Goal: Information Seeking & Learning: Learn about a topic

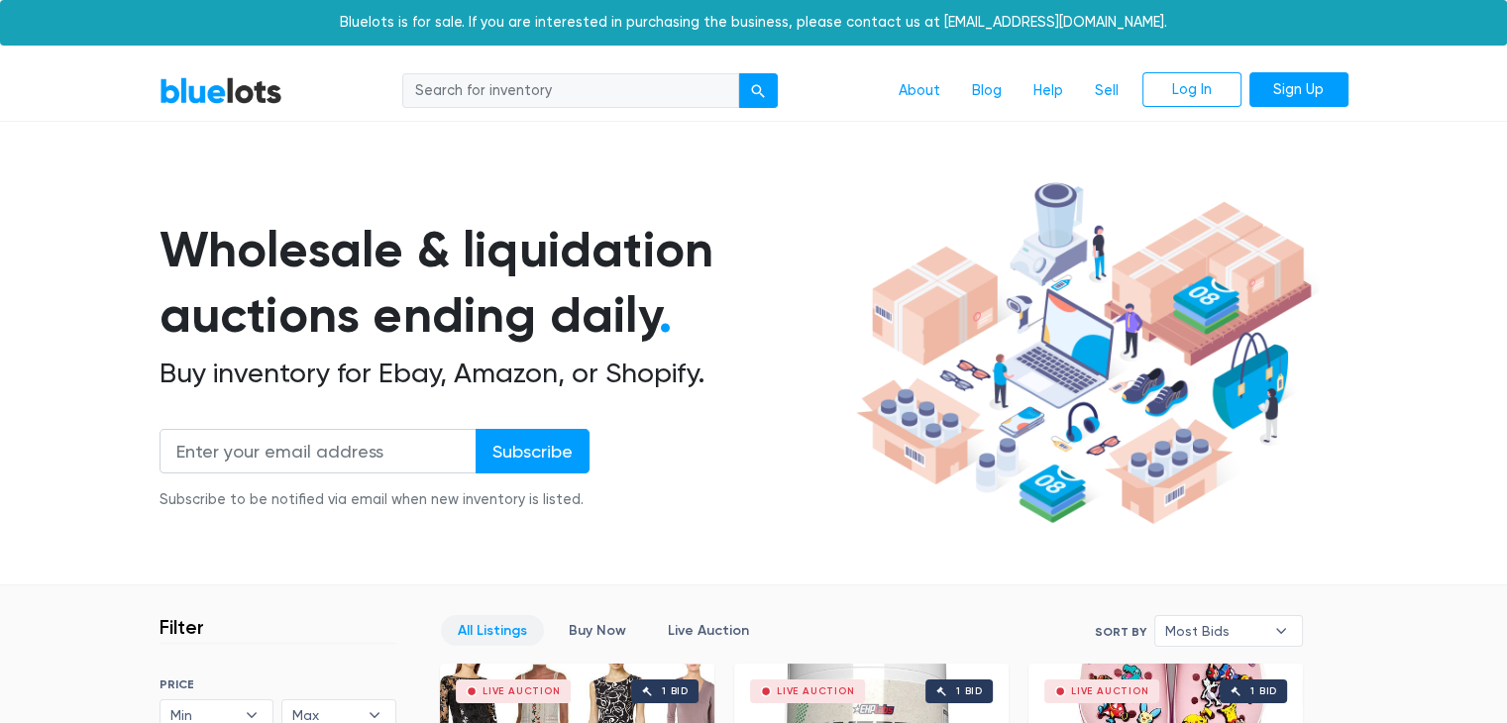
click at [660, 100] on input "search" at bounding box center [570, 91] width 337 height 36
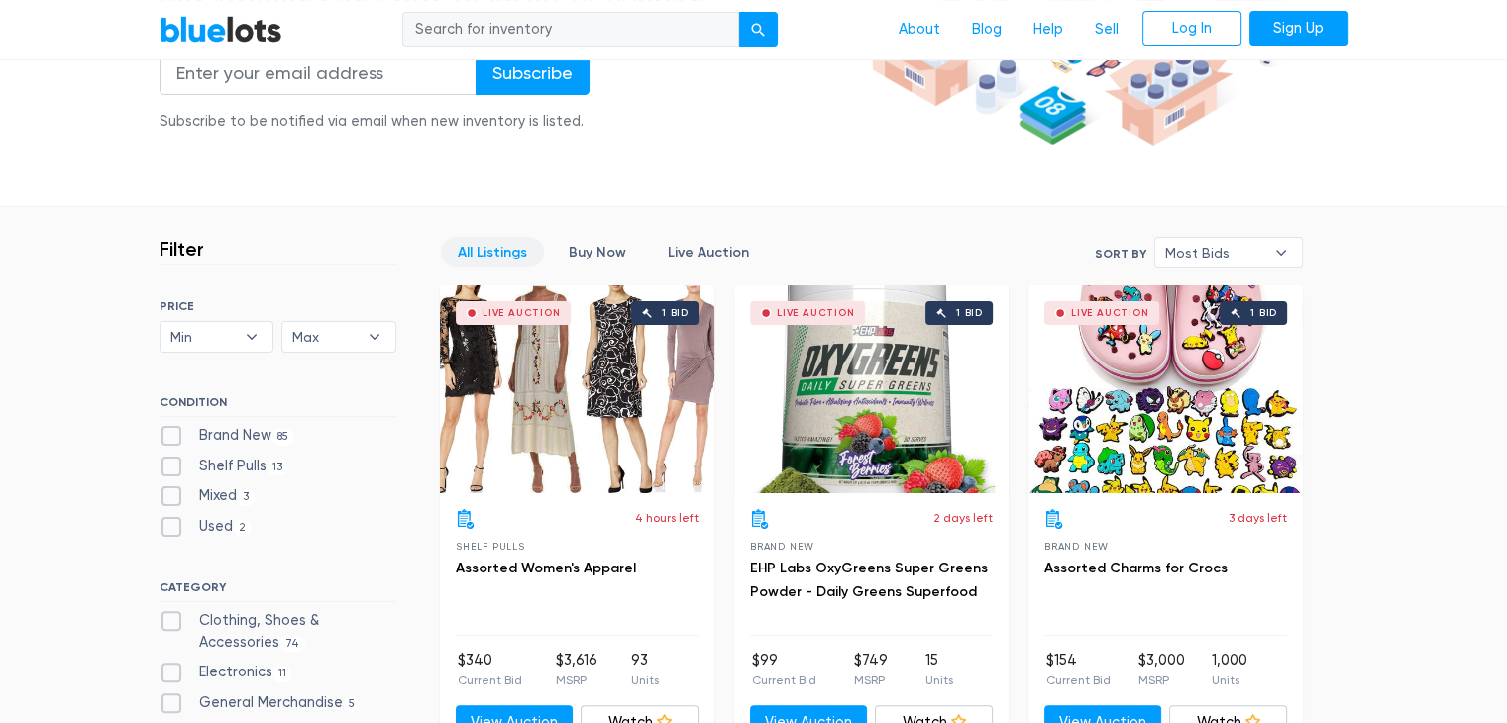
scroll to position [495, 0]
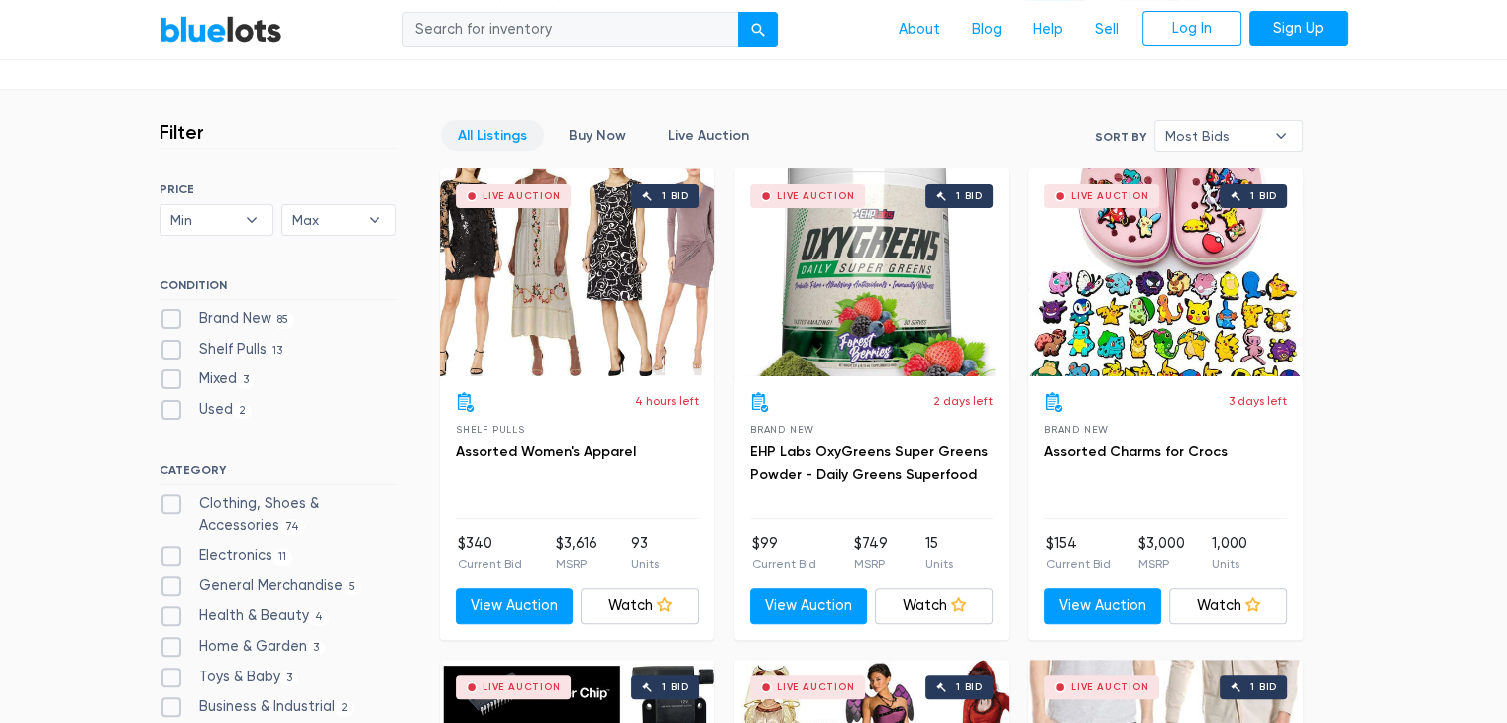
click at [1127, 340] on div "Live Auction 1 bid" at bounding box center [1165, 272] width 274 height 208
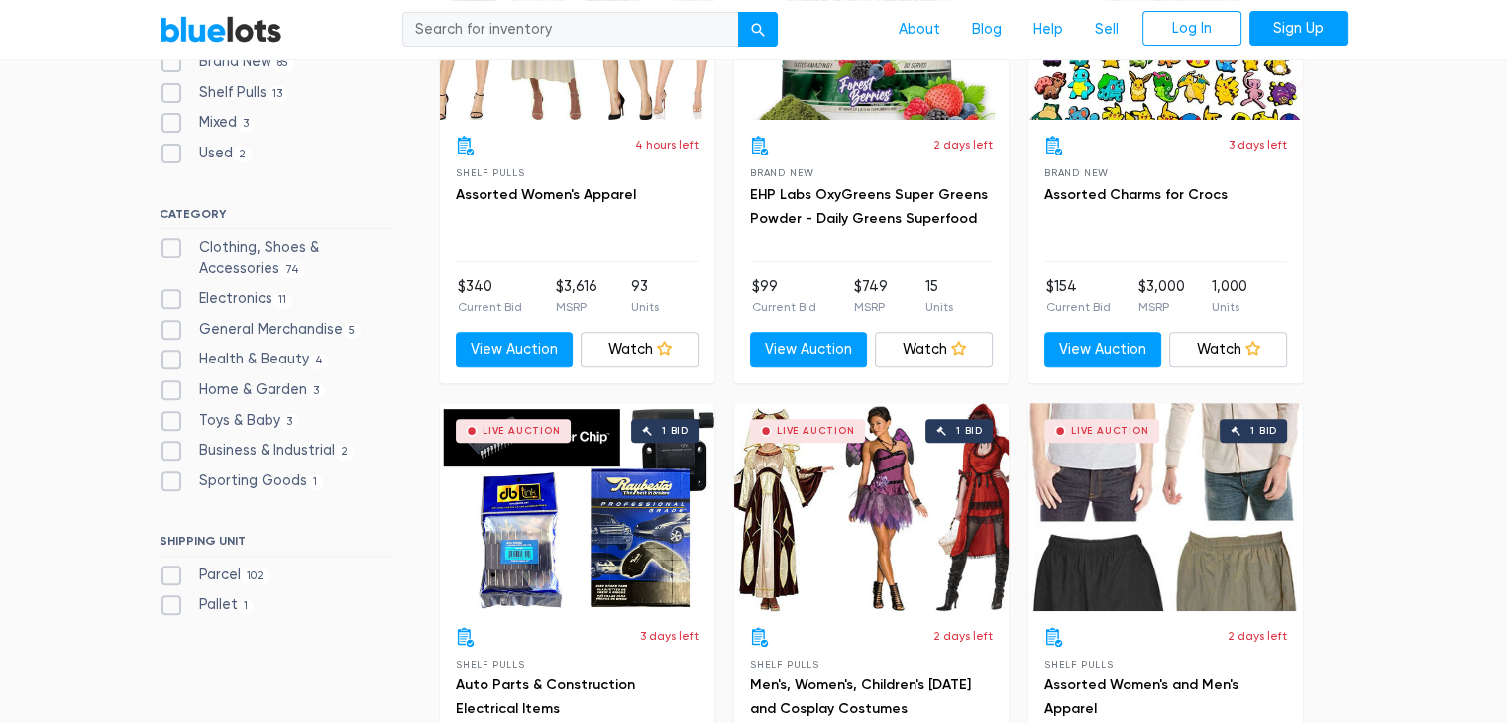
scroll to position [892, 0]
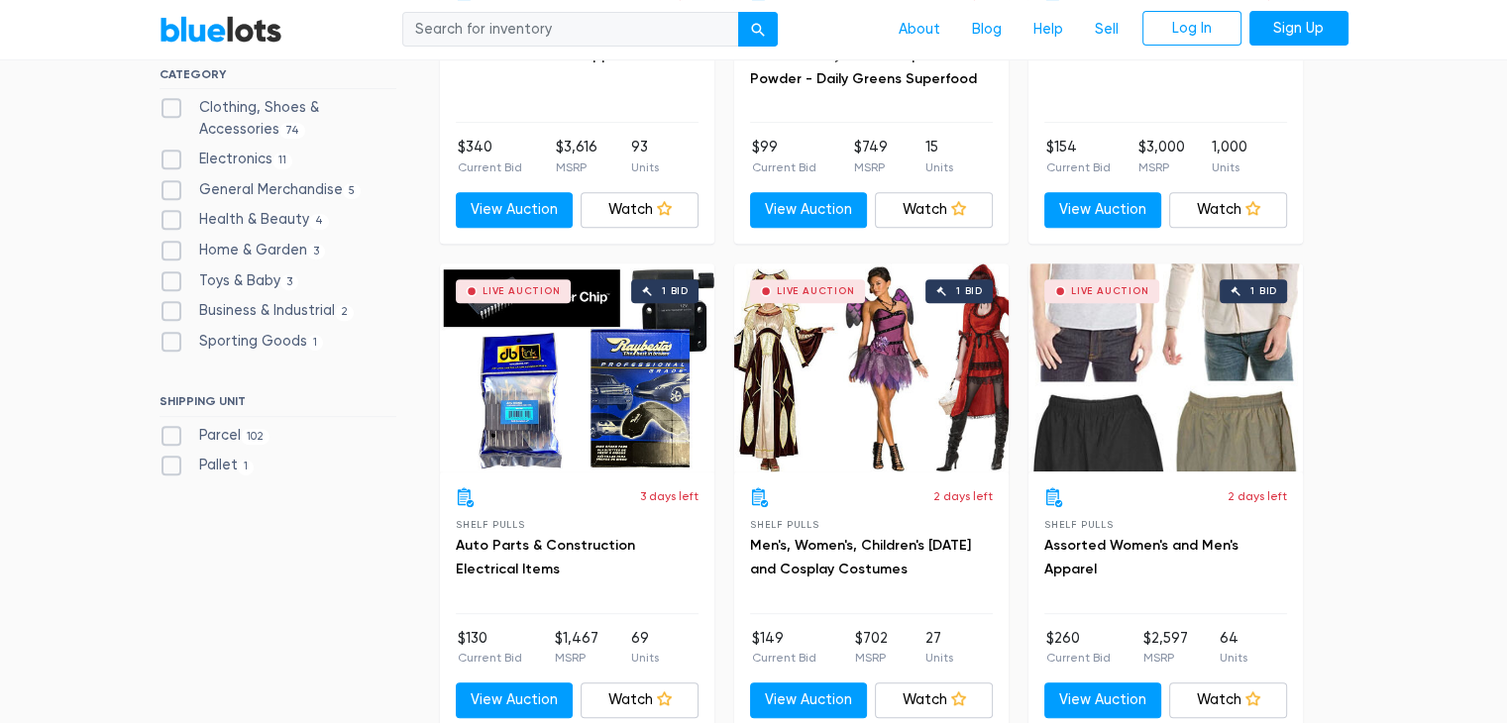
click at [1200, 389] on div "Live Auction 1 bid" at bounding box center [1165, 368] width 274 height 208
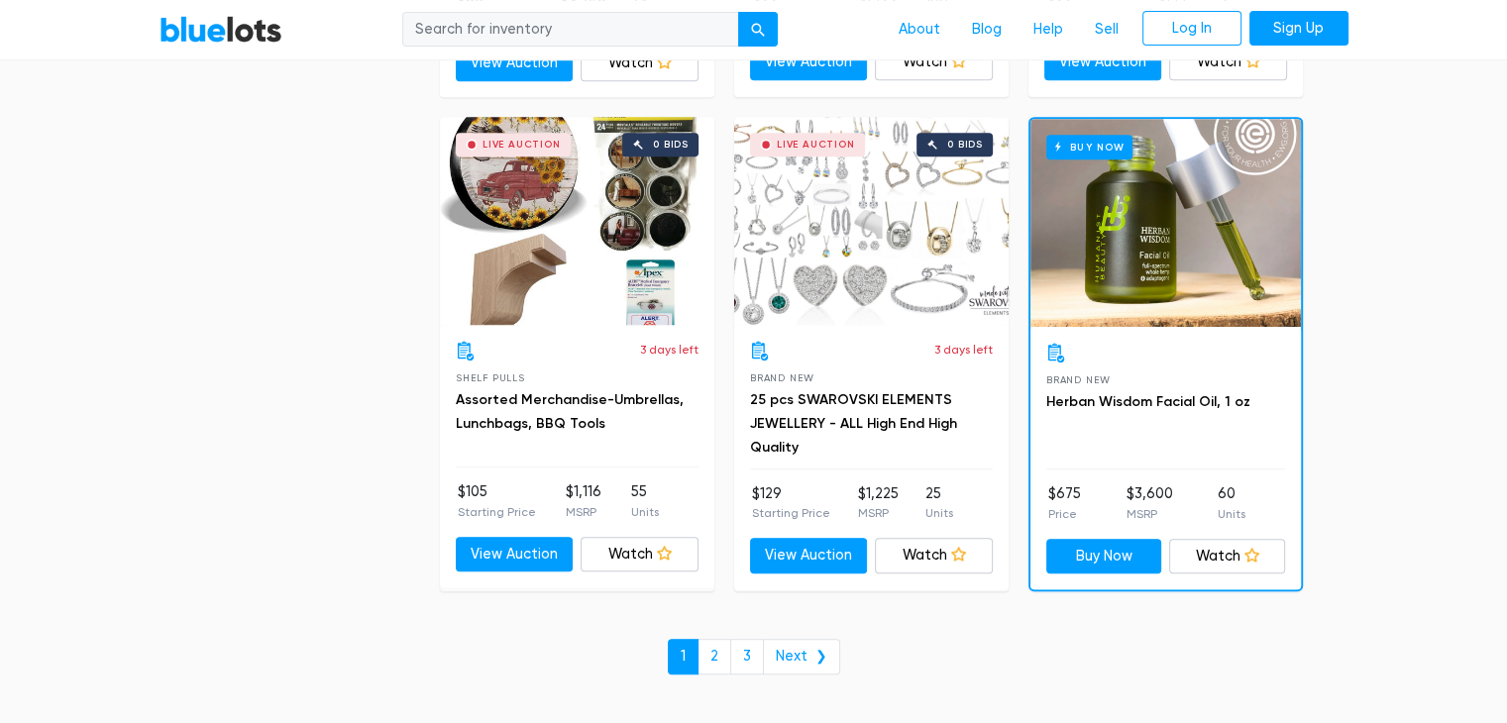
scroll to position [8519, 0]
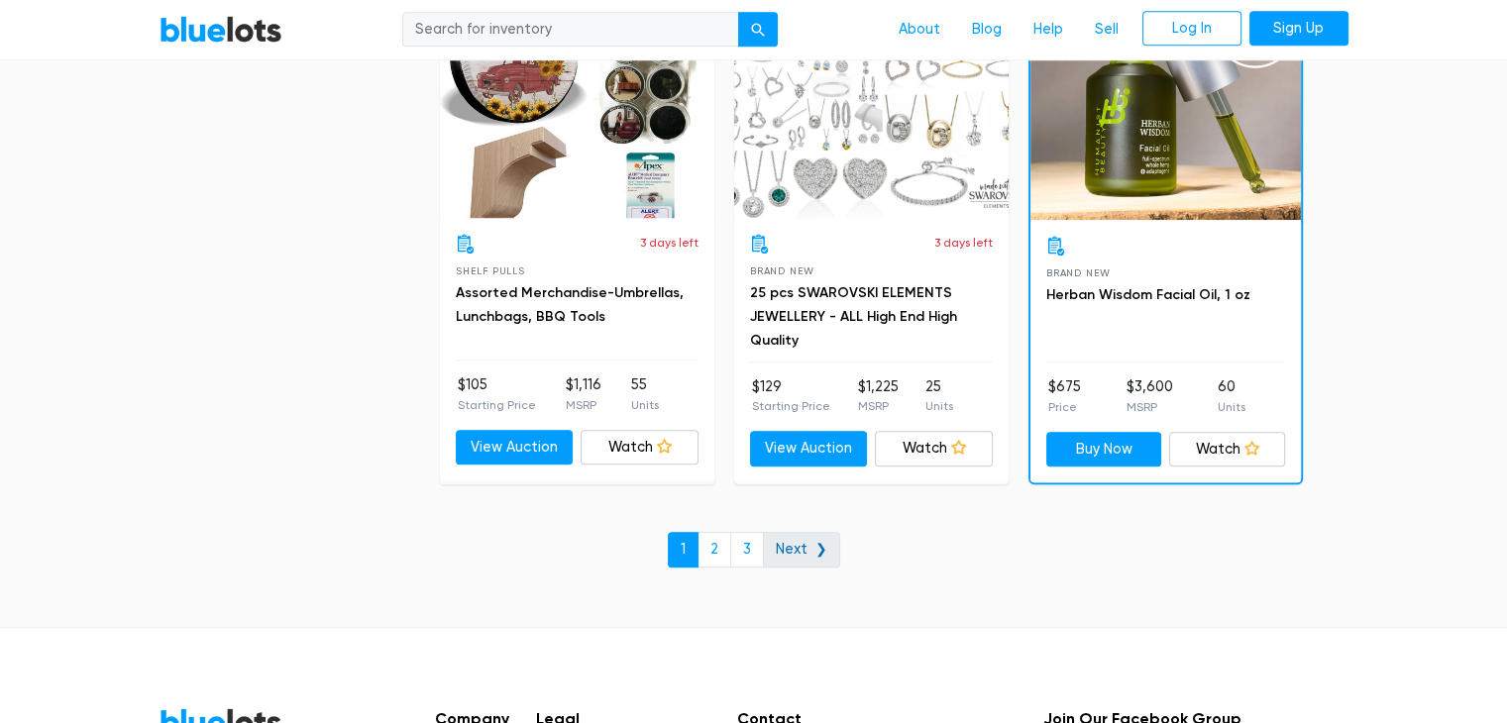
click at [781, 532] on link "Next ❯" at bounding box center [801, 550] width 77 height 36
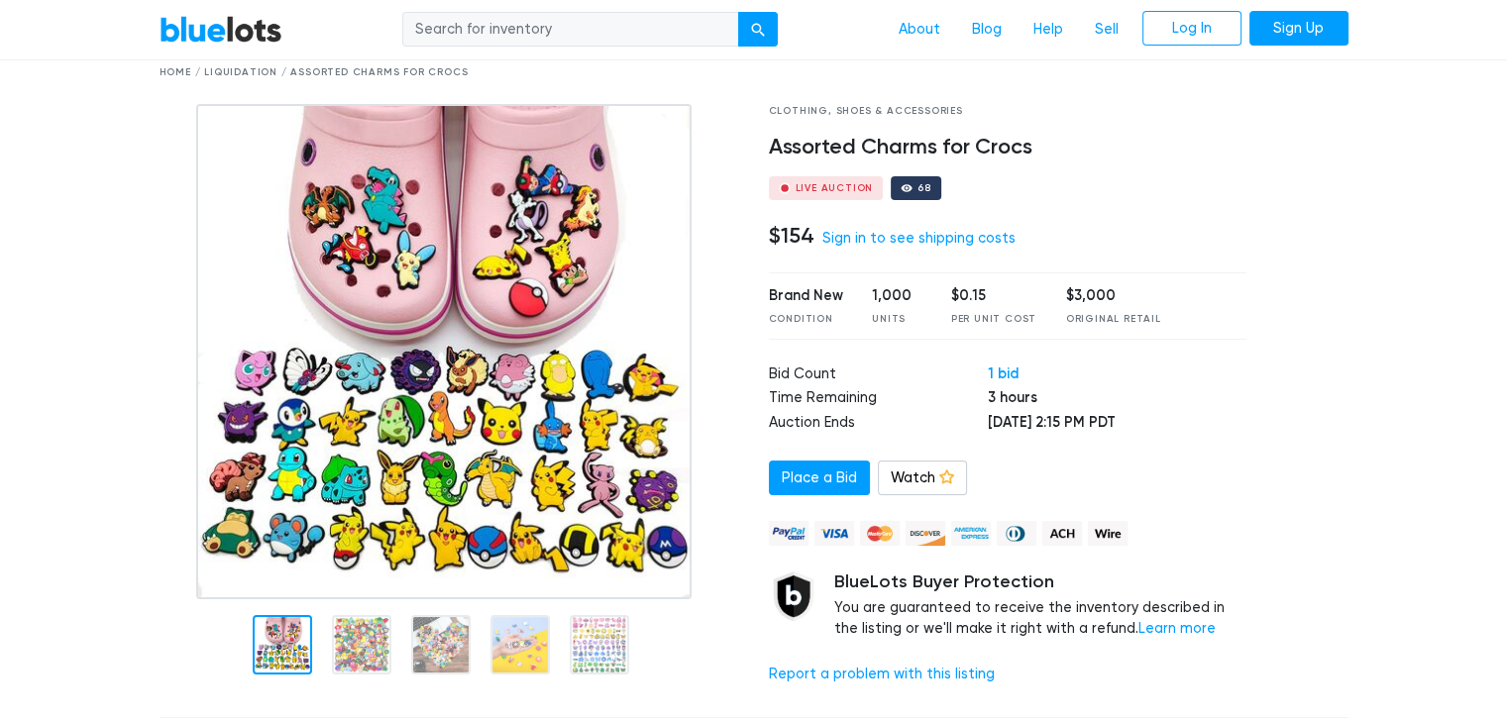
scroll to position [198, 0]
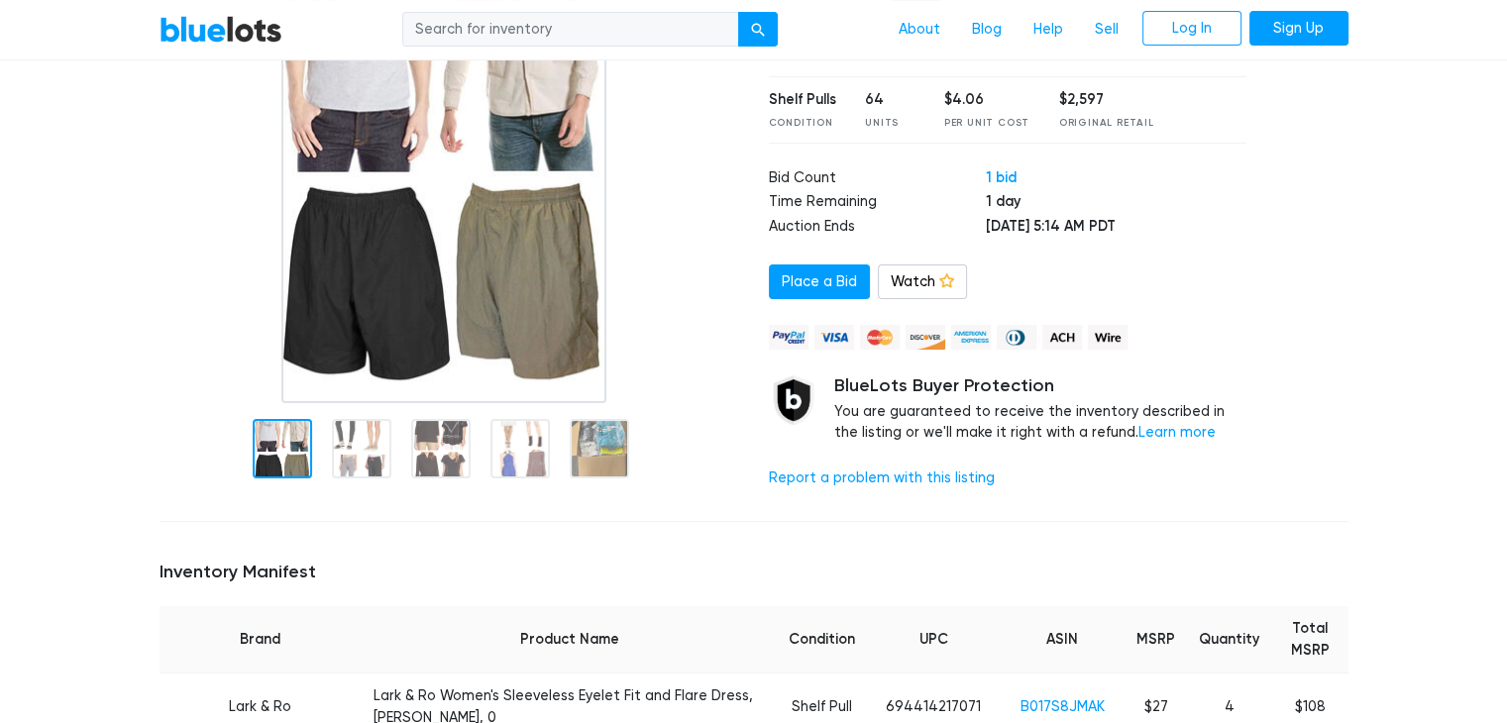
scroll to position [297, 0]
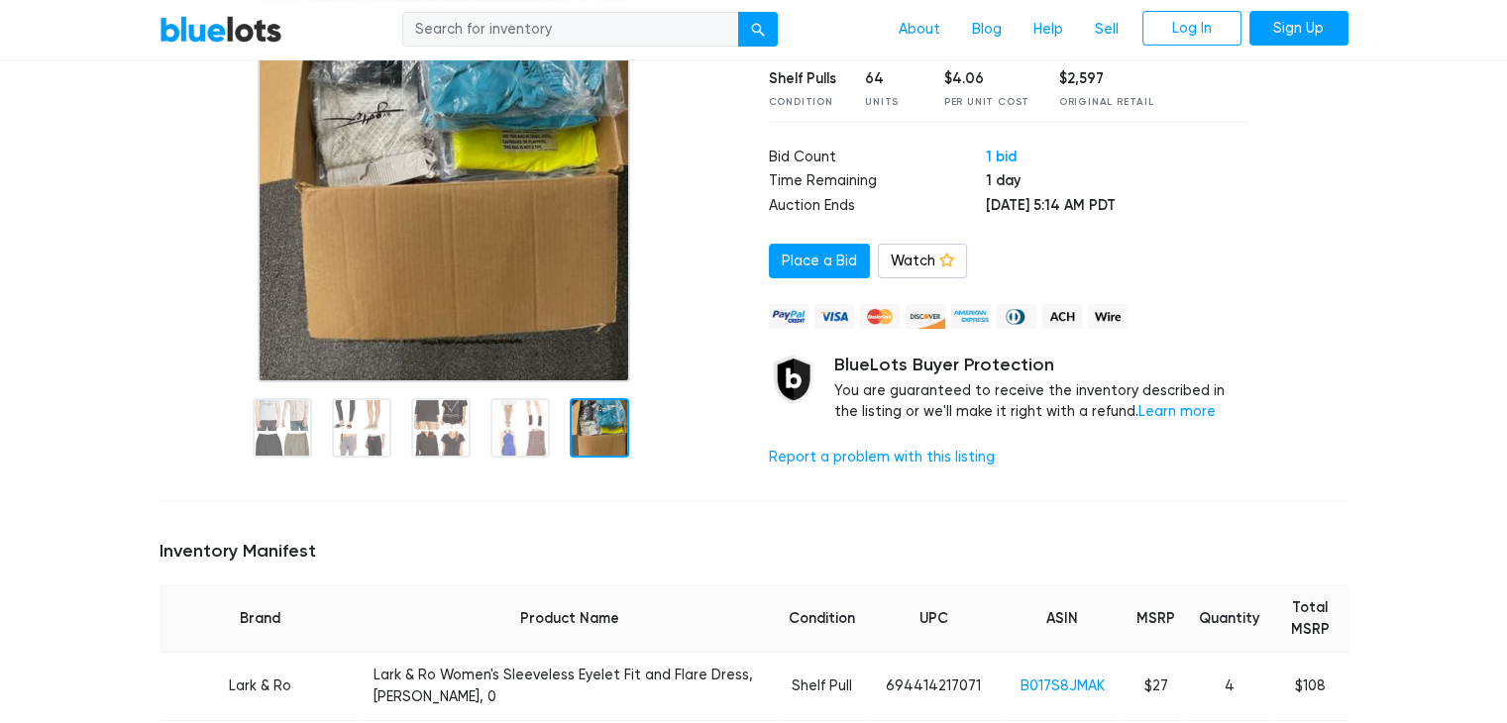
click at [598, 417] on div at bounding box center [599, 427] width 59 height 59
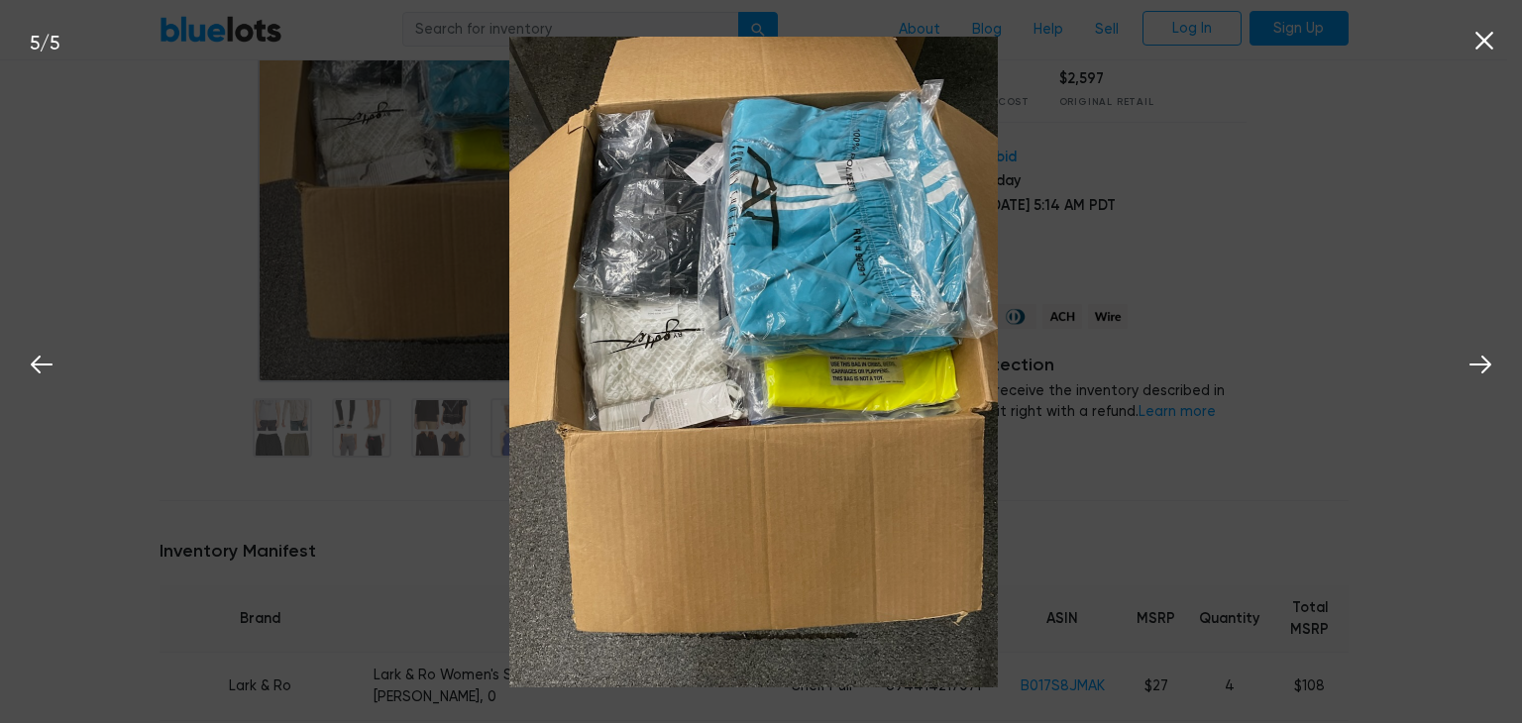
click at [811, 306] on img at bounding box center [753, 362] width 488 height 651
click at [40, 358] on icon at bounding box center [42, 365] width 22 height 18
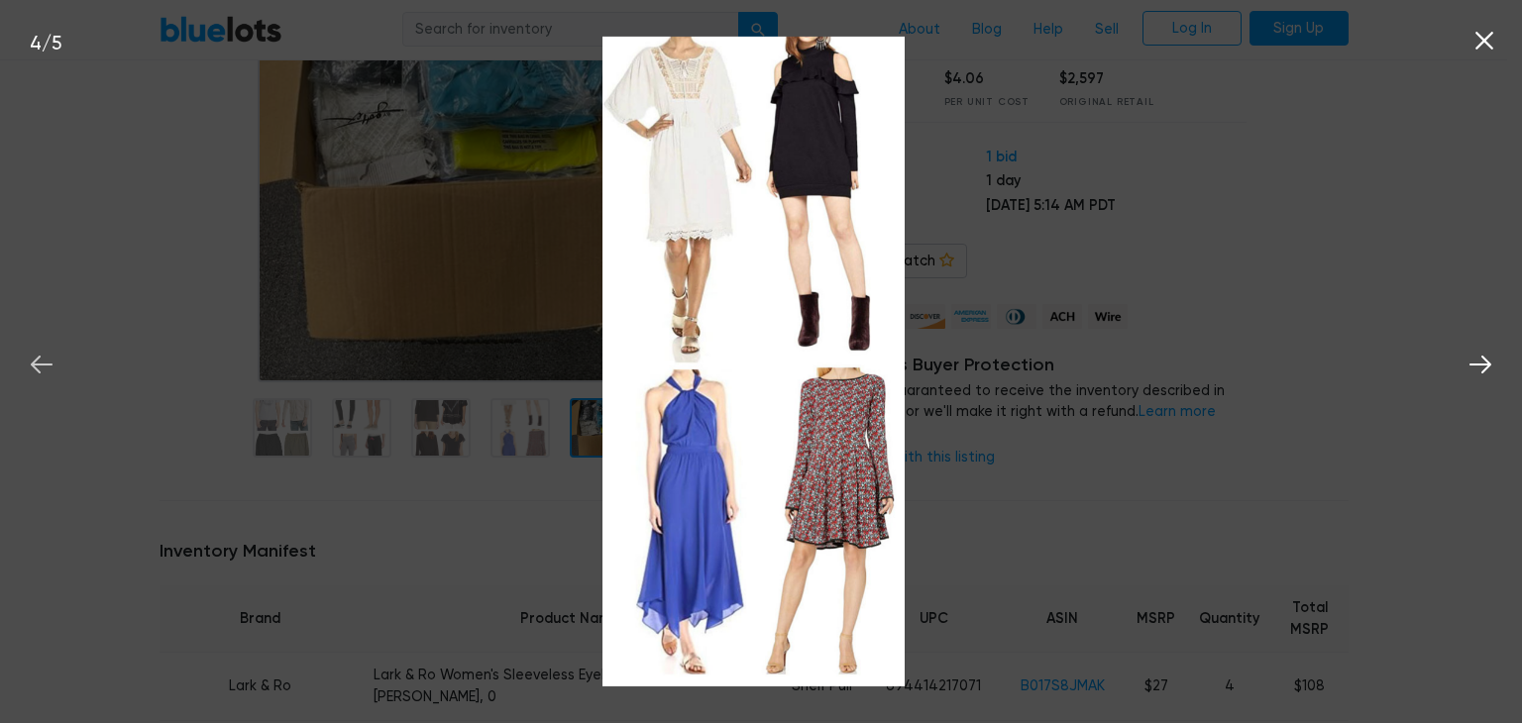
click at [40, 358] on icon at bounding box center [42, 365] width 22 height 18
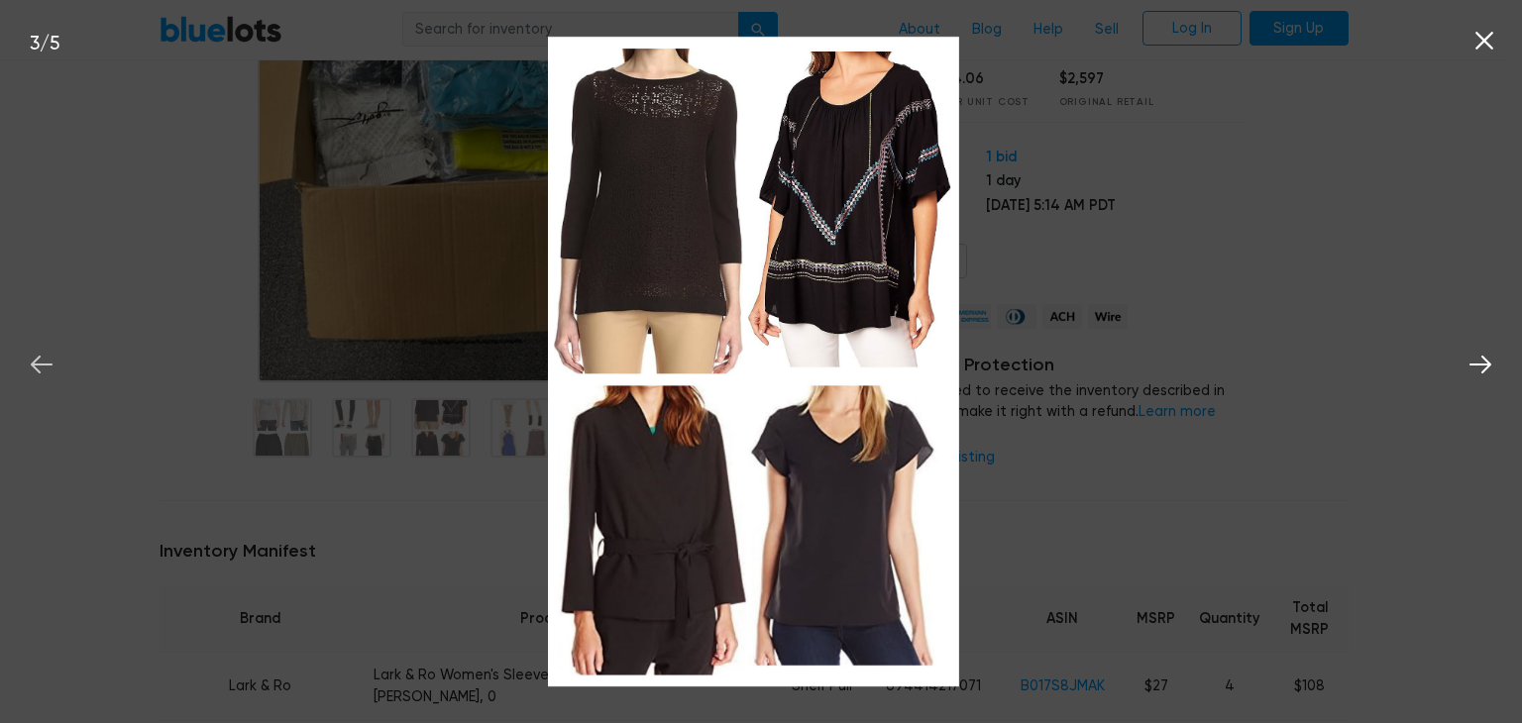
click at [40, 358] on icon at bounding box center [42, 365] width 22 height 18
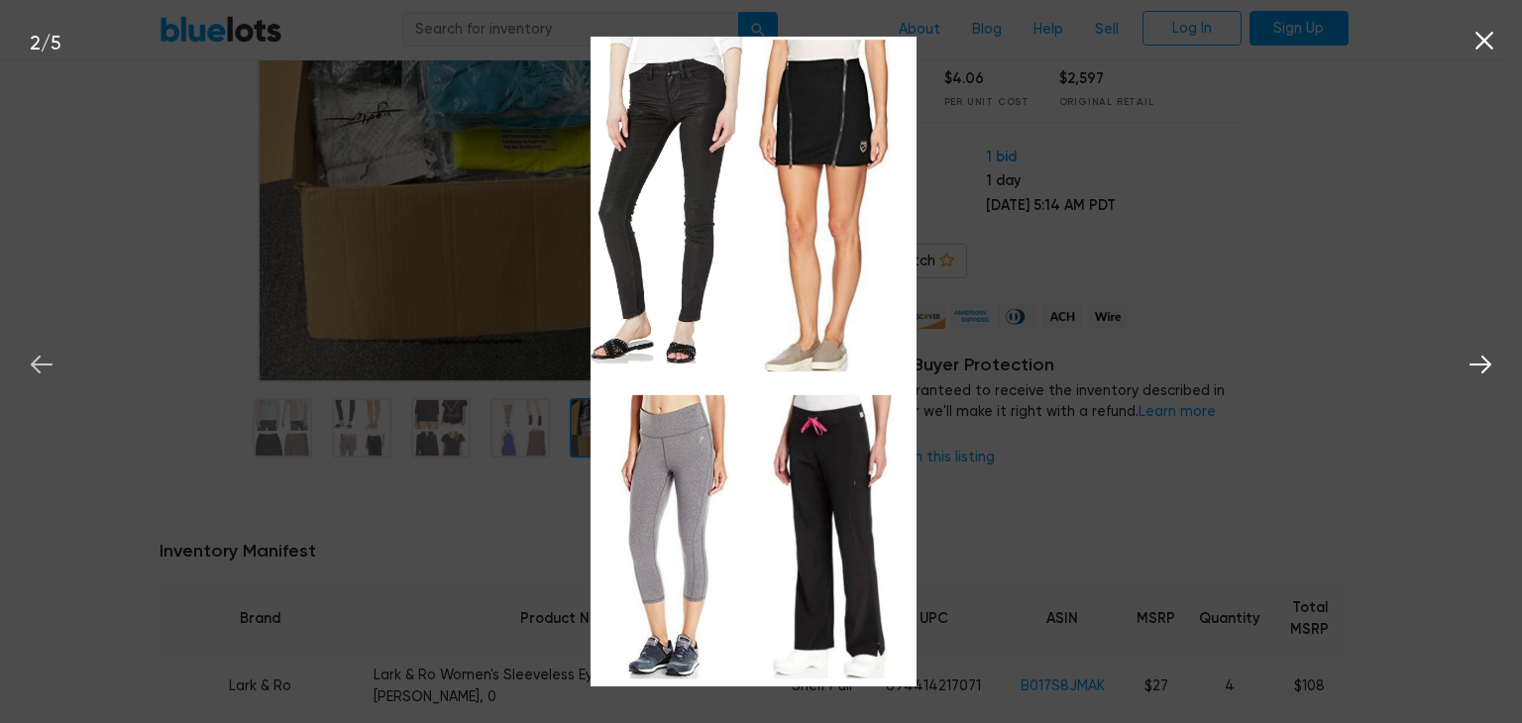
click at [40, 358] on icon at bounding box center [42, 365] width 22 height 18
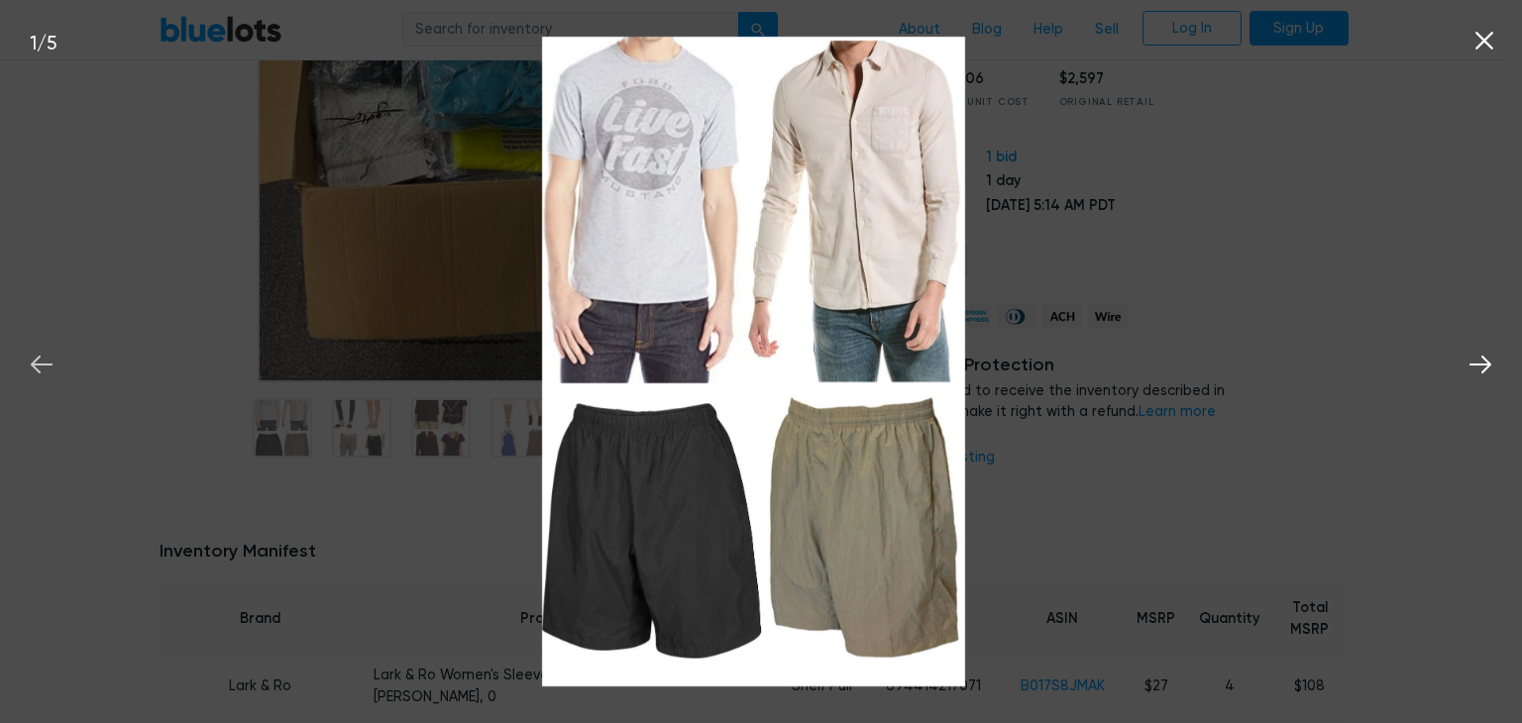
click at [40, 358] on icon at bounding box center [42, 365] width 22 height 18
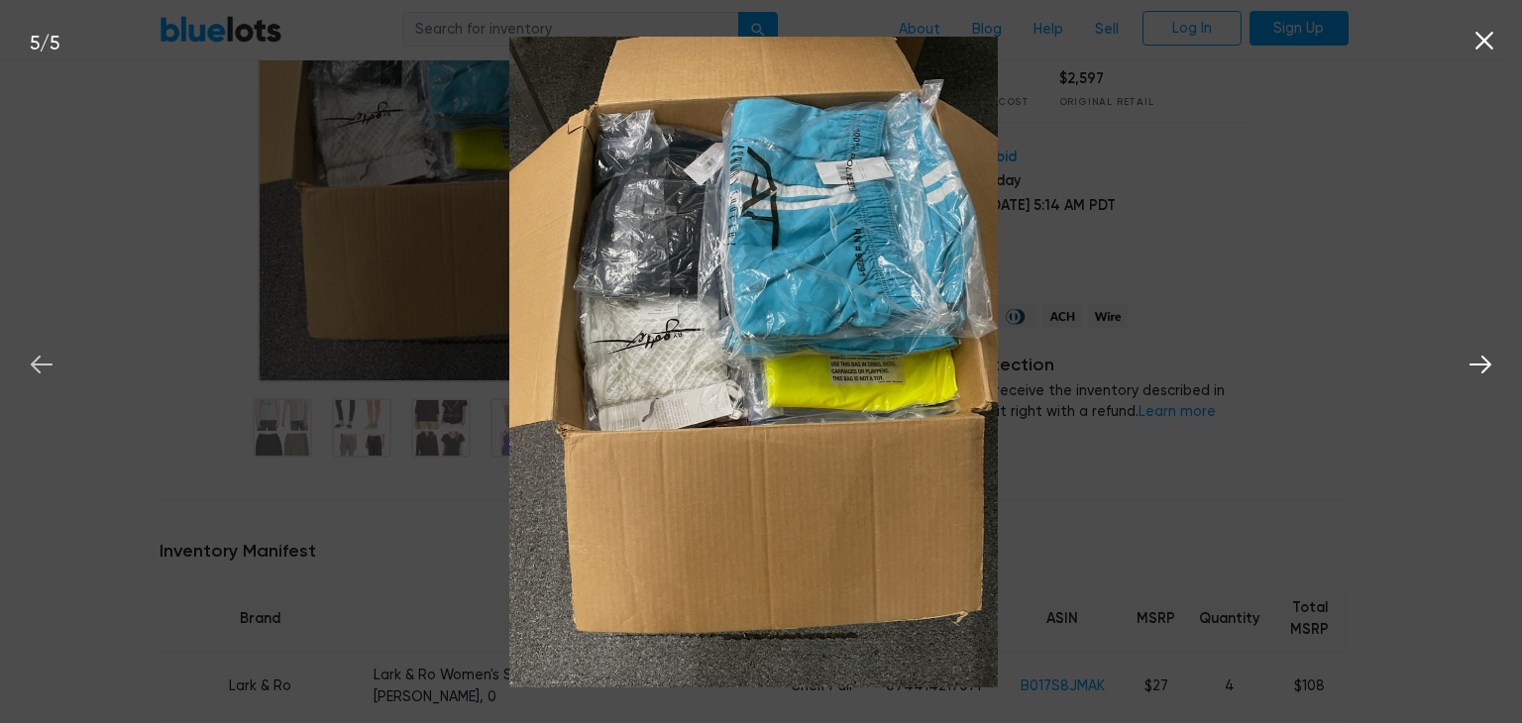
click at [40, 358] on icon at bounding box center [42, 365] width 22 height 18
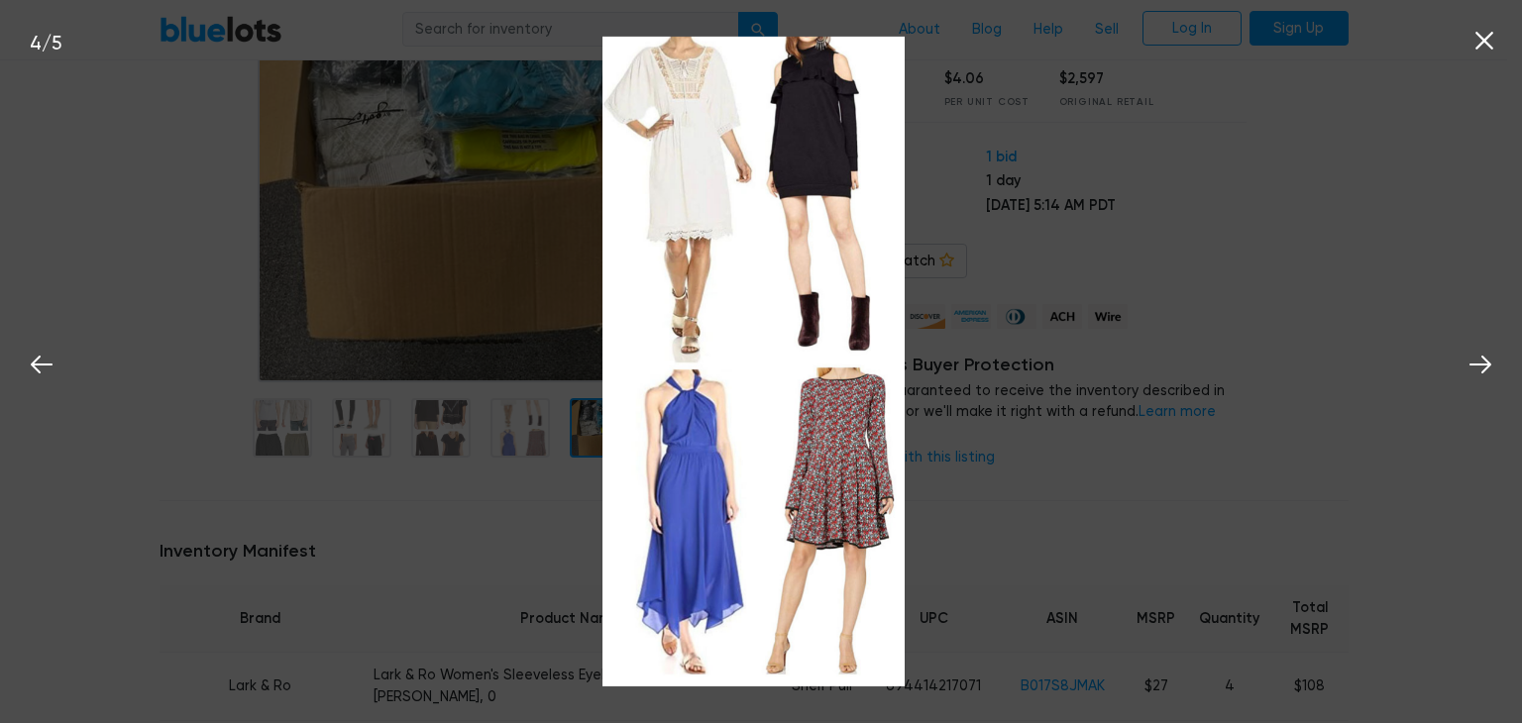
click at [1487, 47] on icon at bounding box center [1484, 41] width 30 height 30
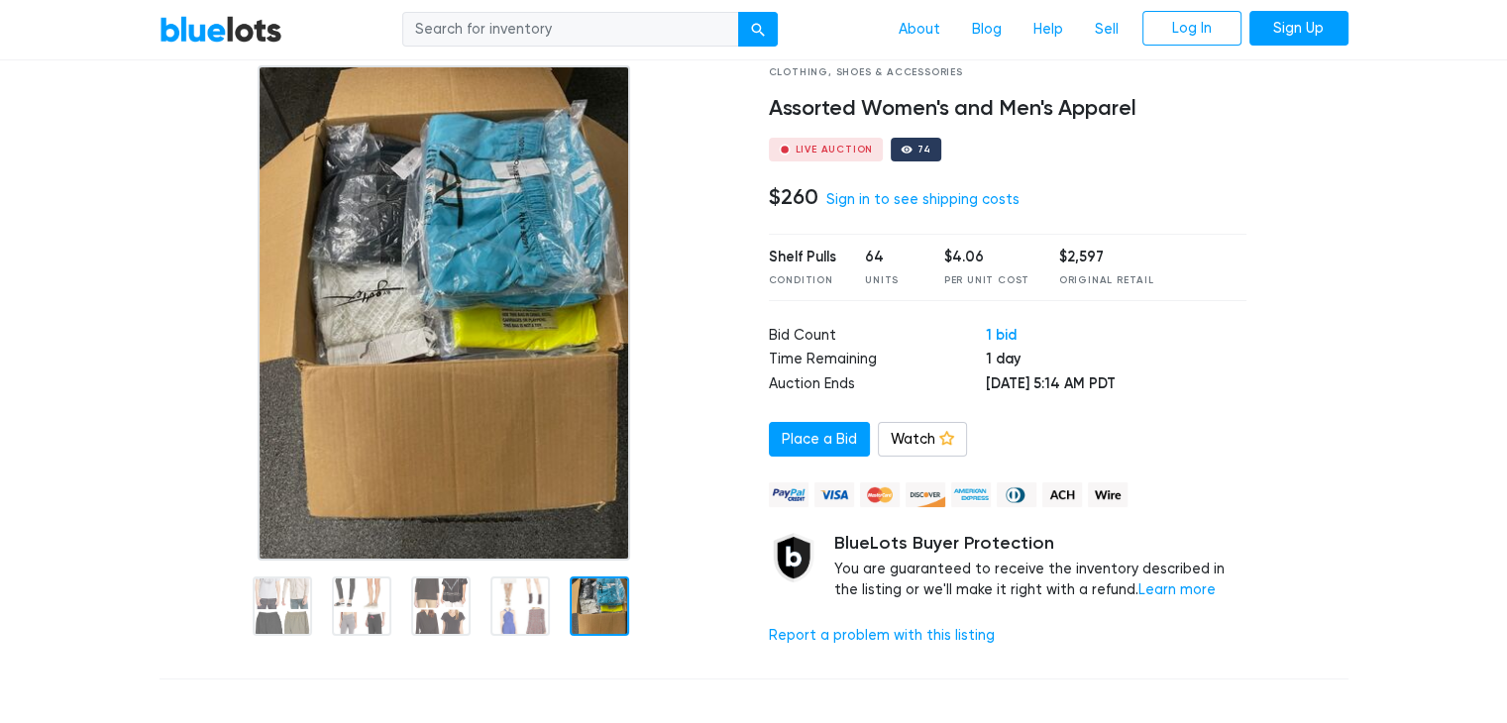
scroll to position [124, 0]
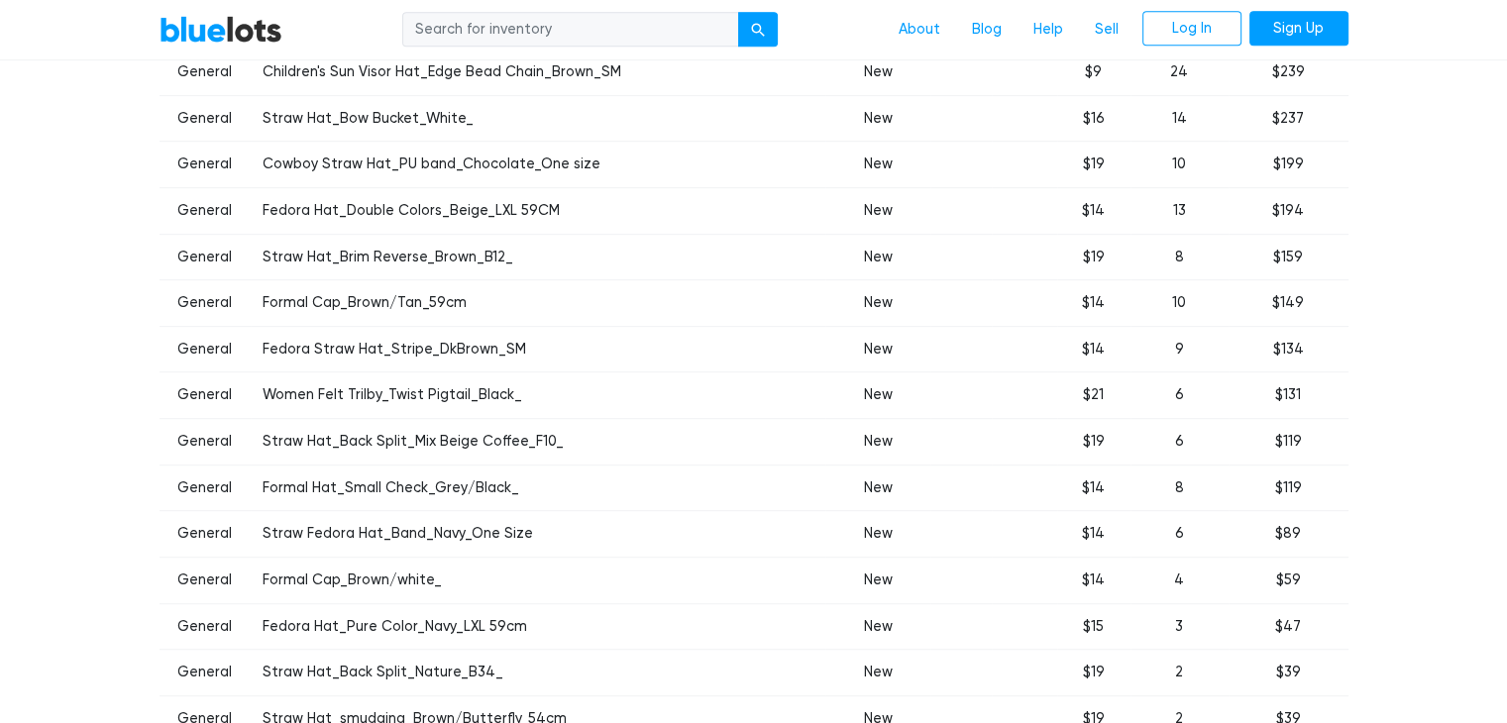
scroll to position [1486, 0]
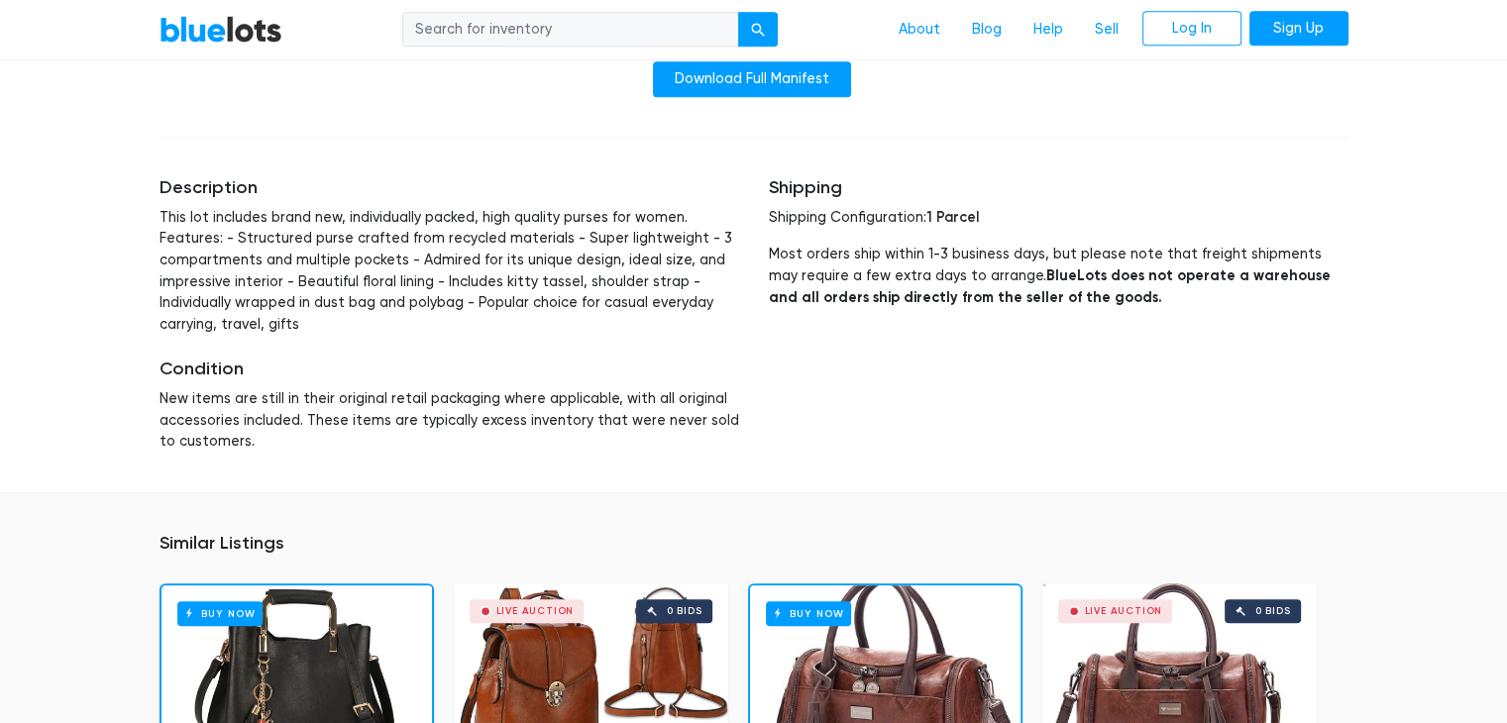
scroll to position [792, 0]
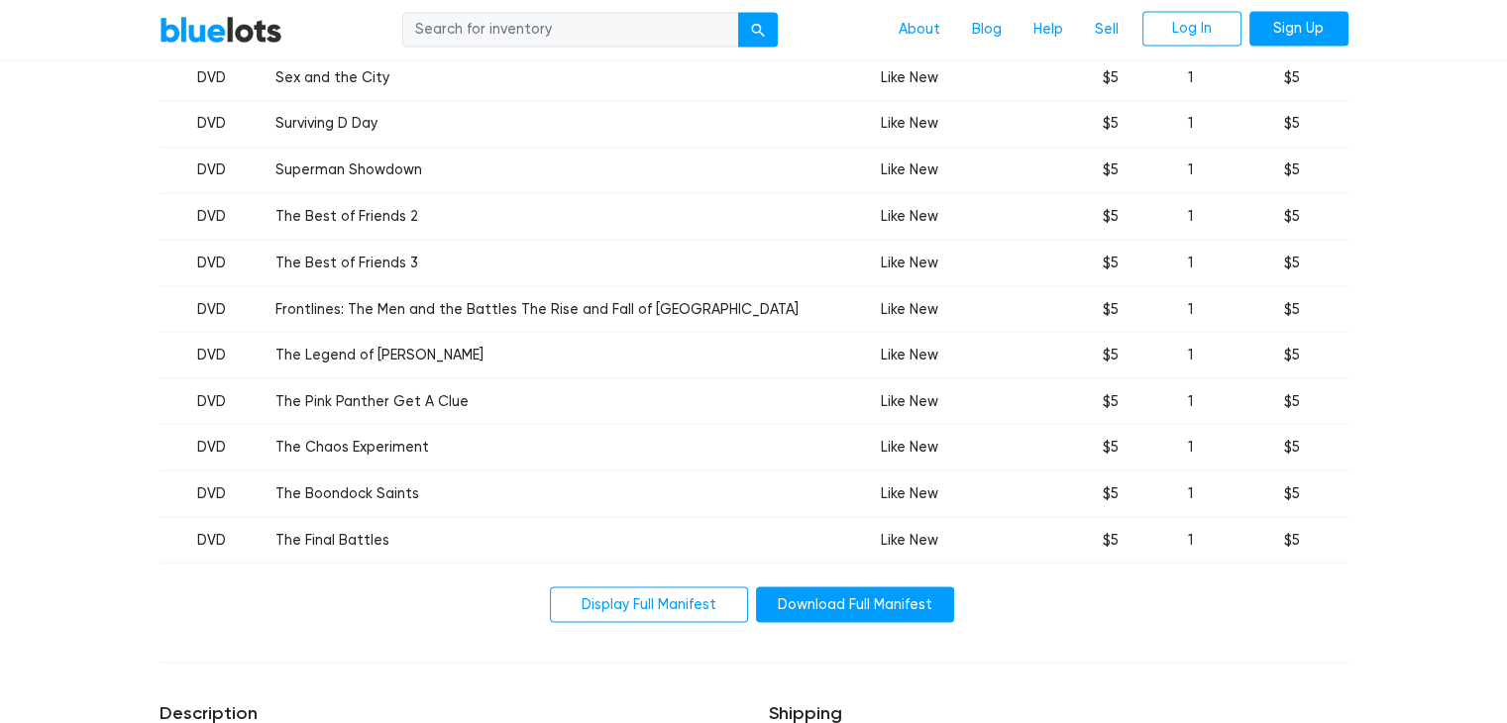
scroll to position [11293, 0]
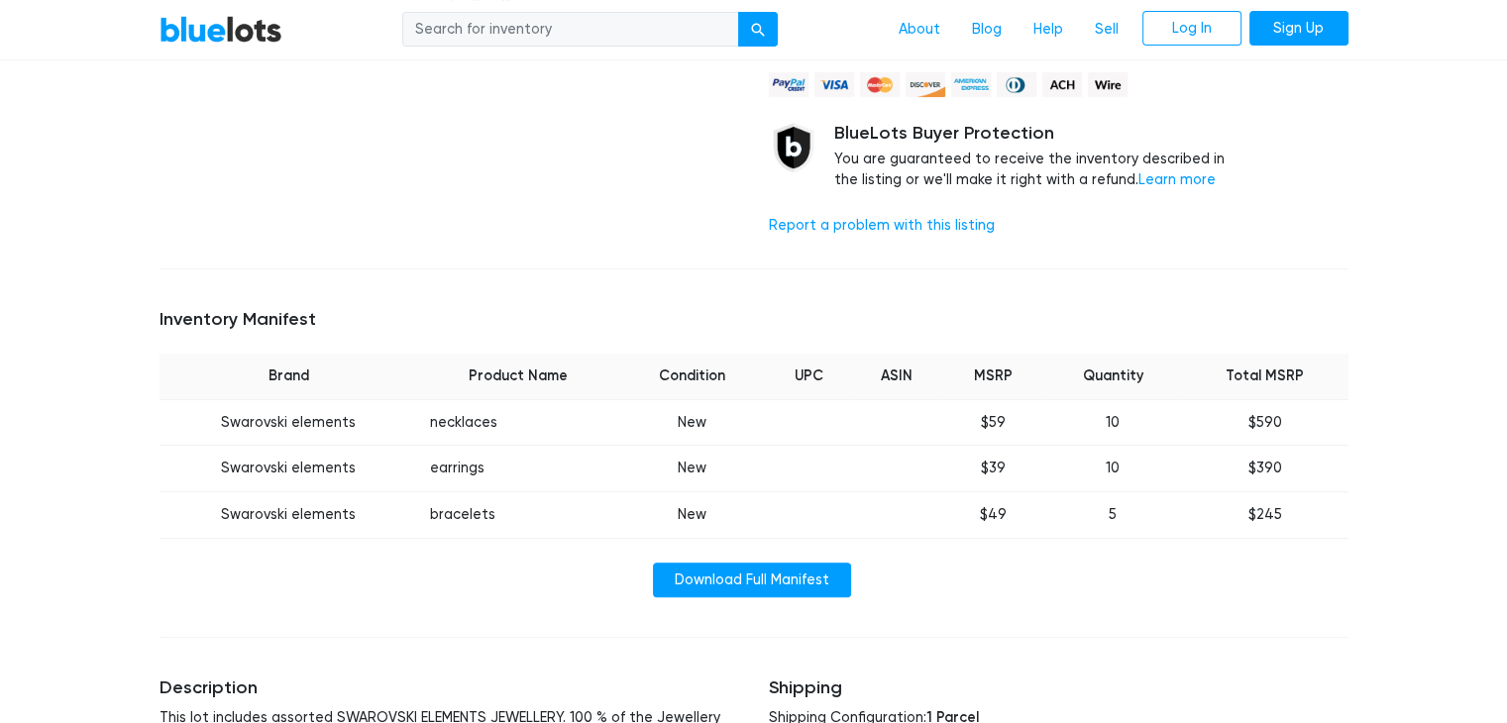
scroll to position [693, 0]
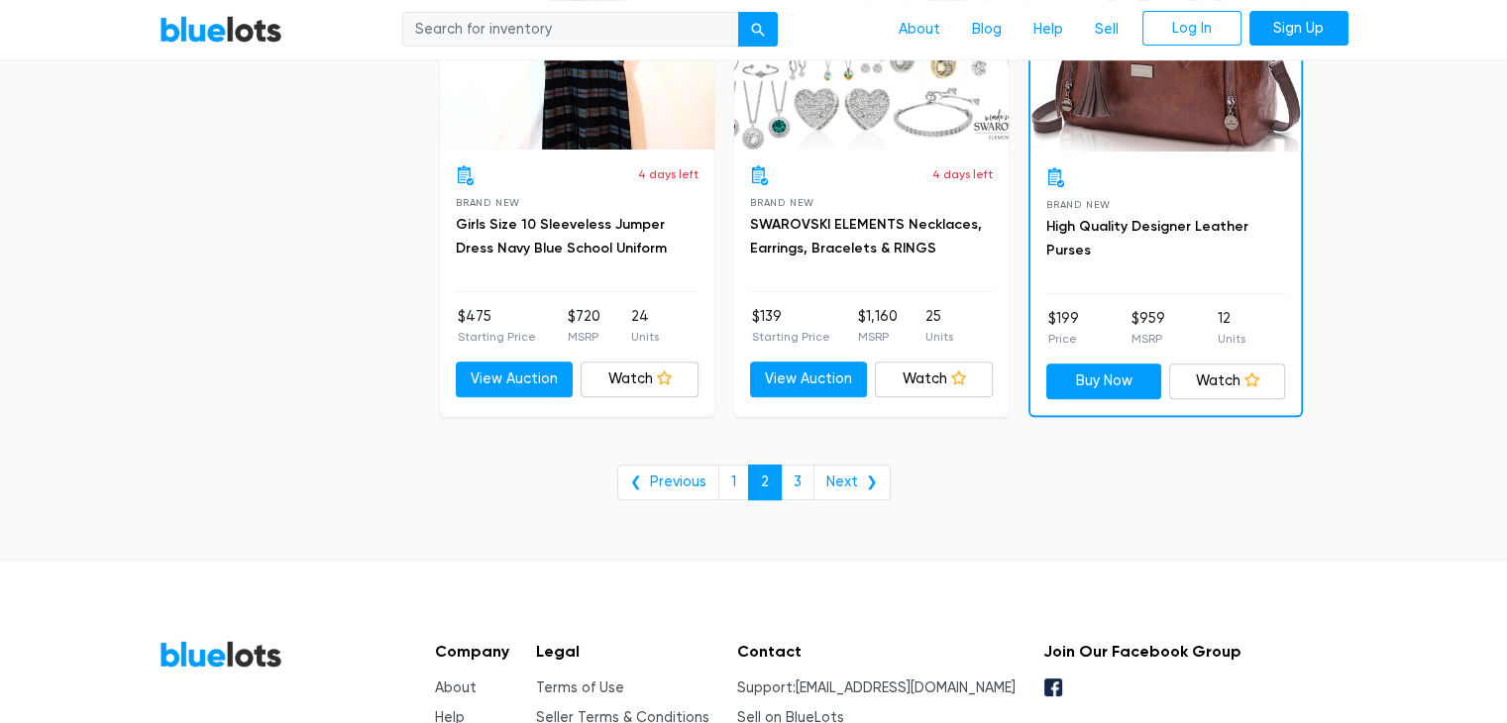
scroll to position [8222, 0]
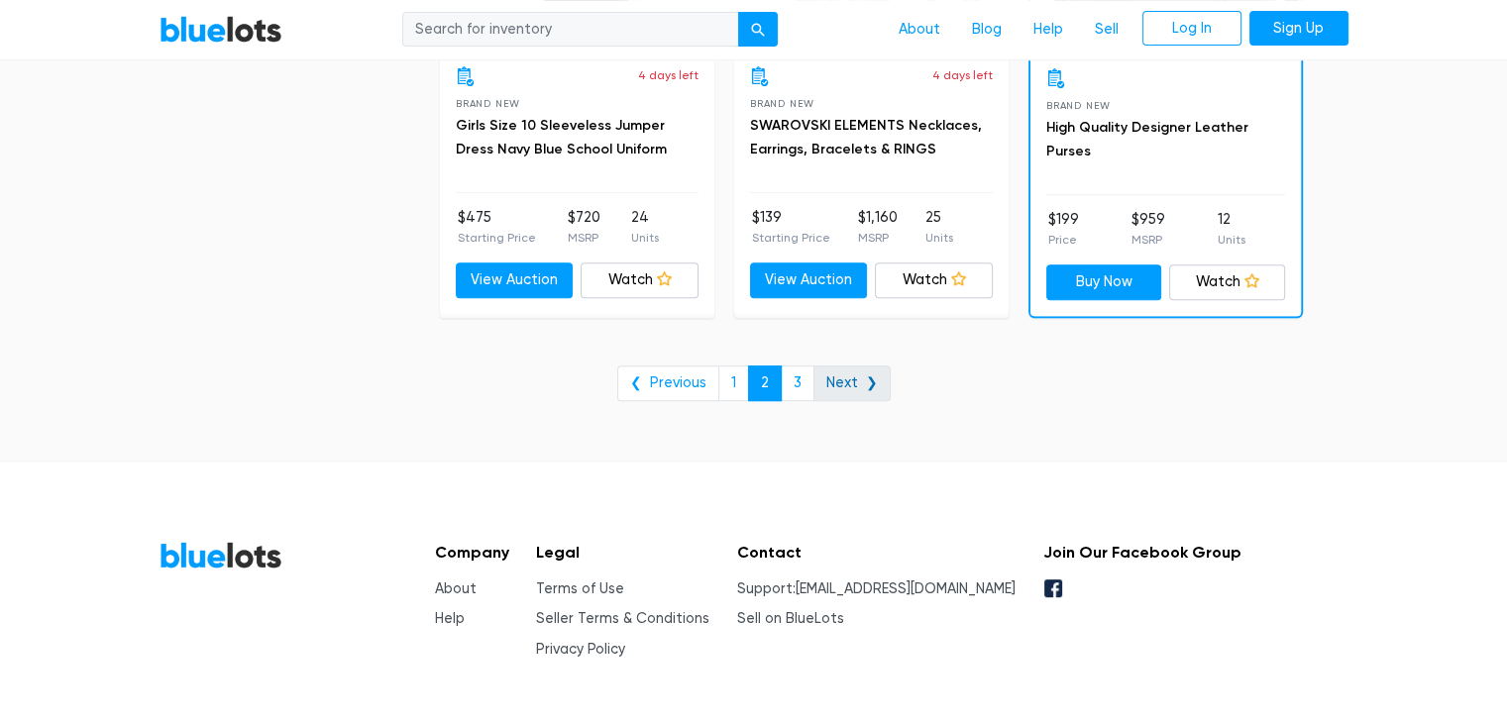
click at [839, 373] on link "Next ❯" at bounding box center [851, 384] width 77 height 36
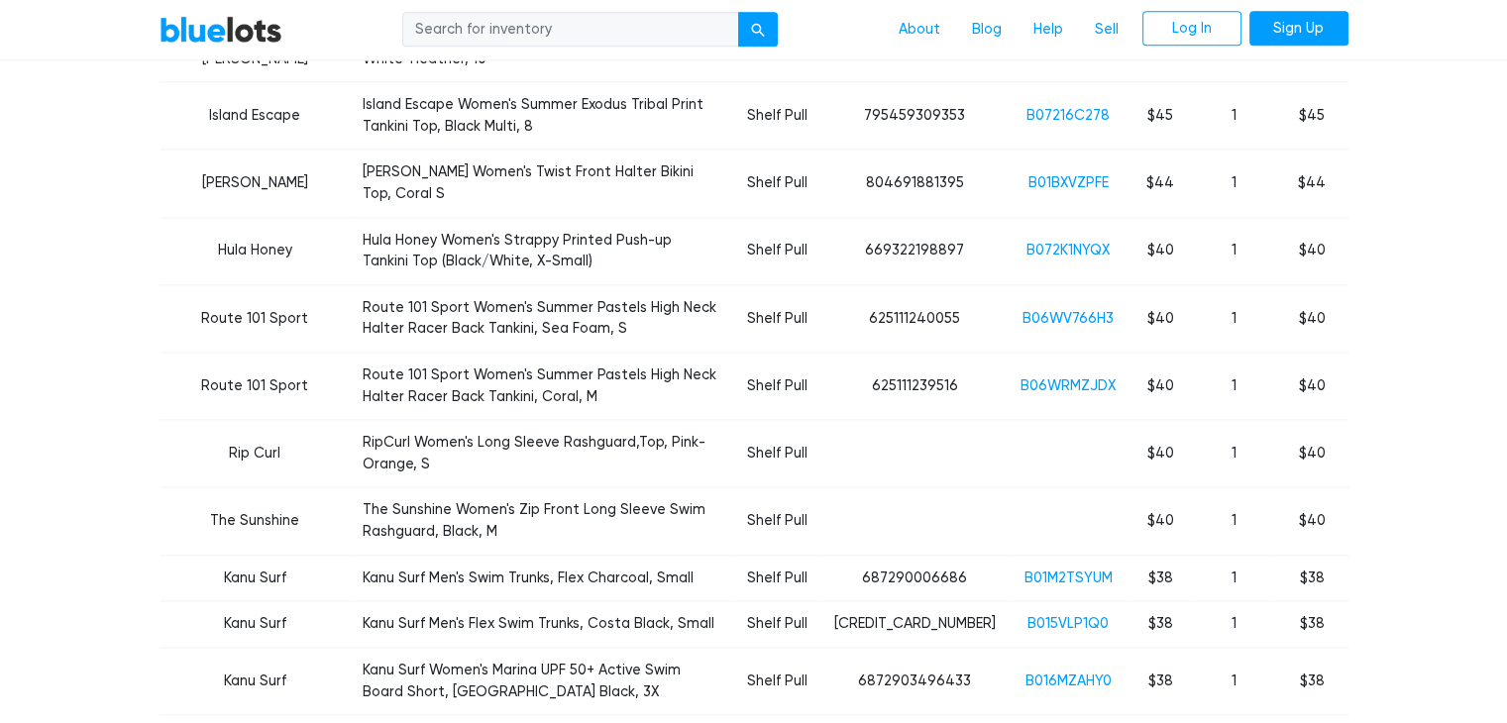
scroll to position [2972, 0]
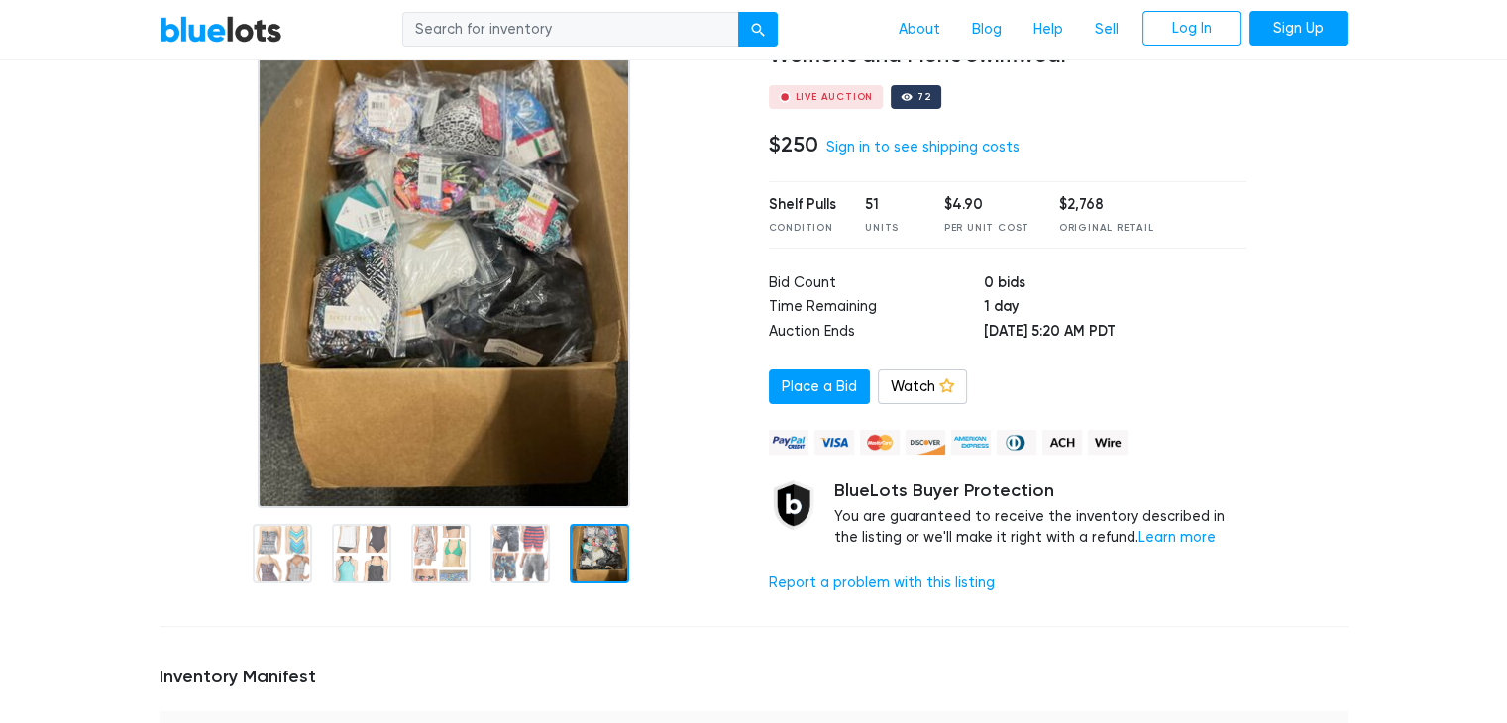
scroll to position [99, 0]
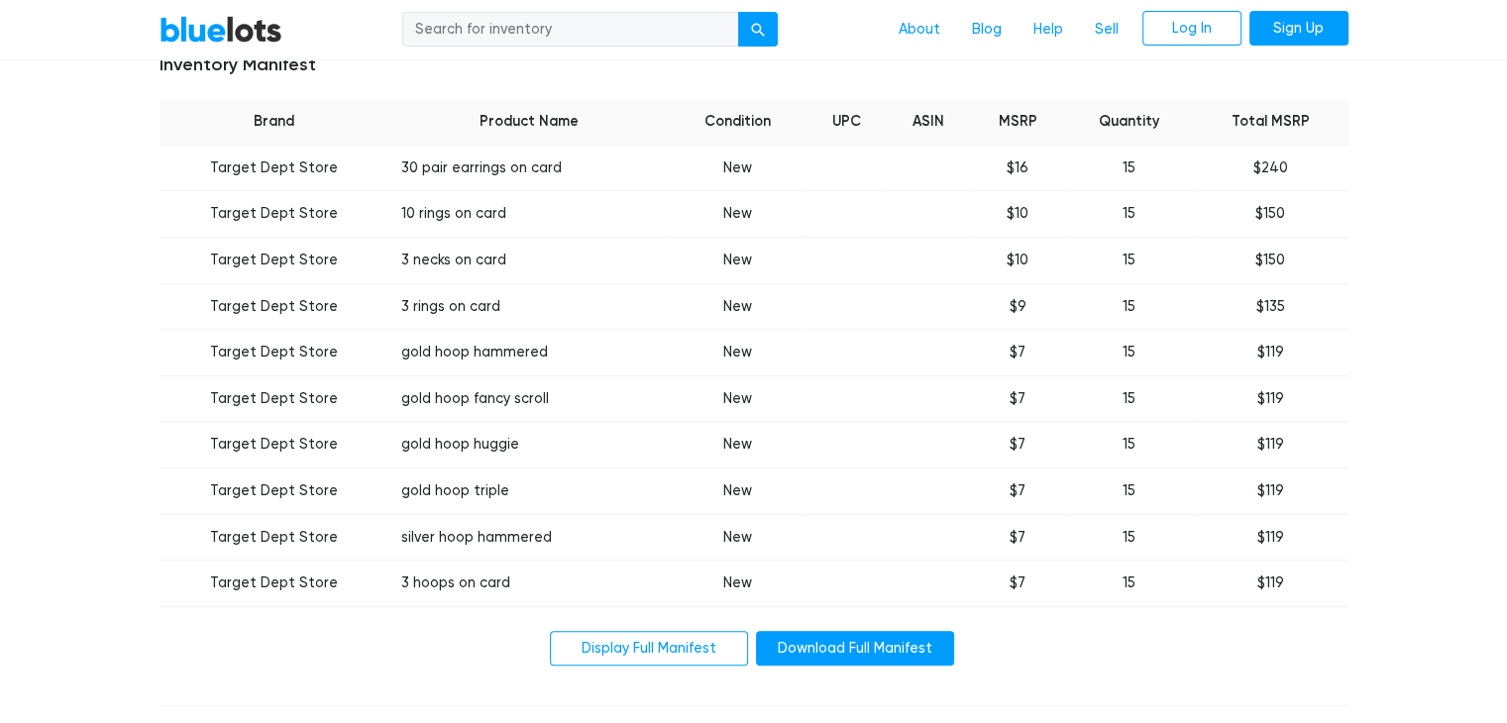
scroll to position [892, 0]
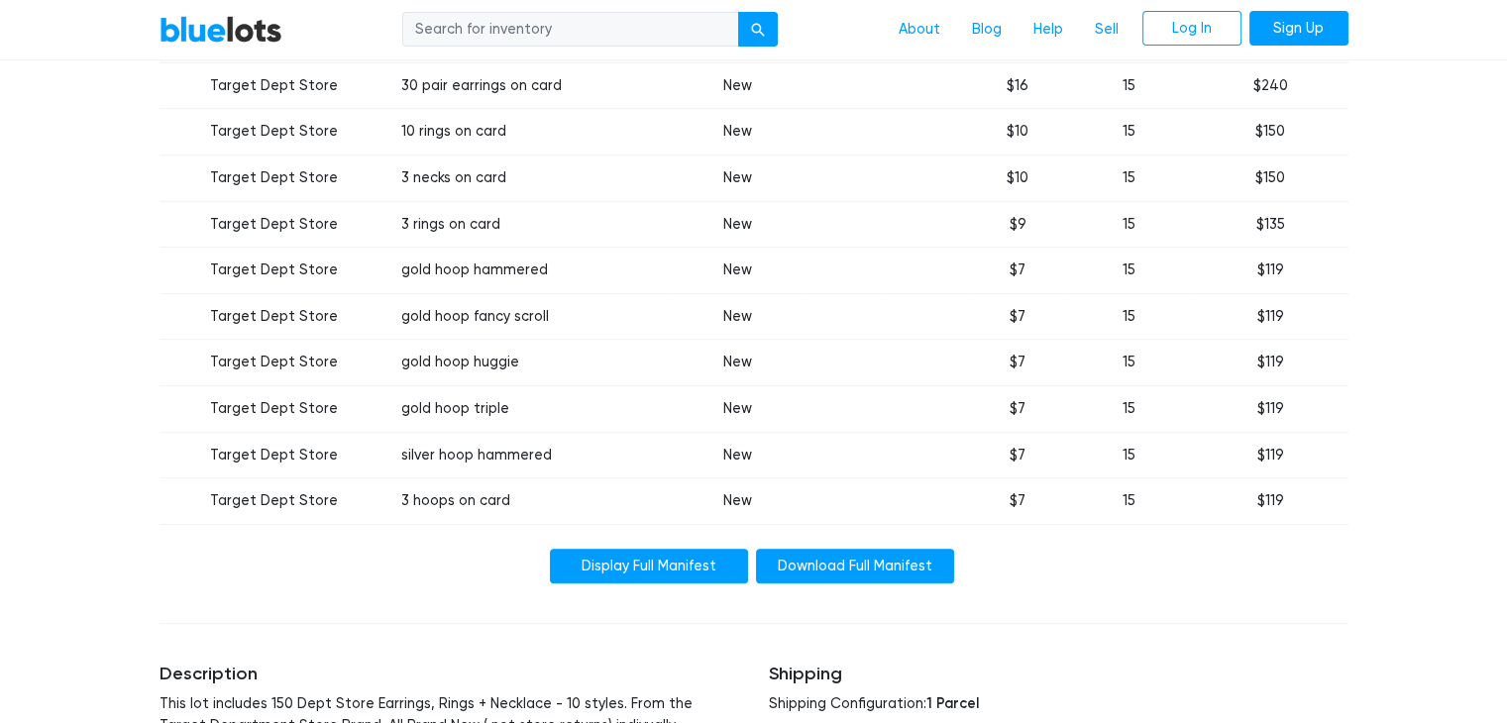
click at [630, 549] on link "Display Full Manifest" at bounding box center [649, 567] width 198 height 36
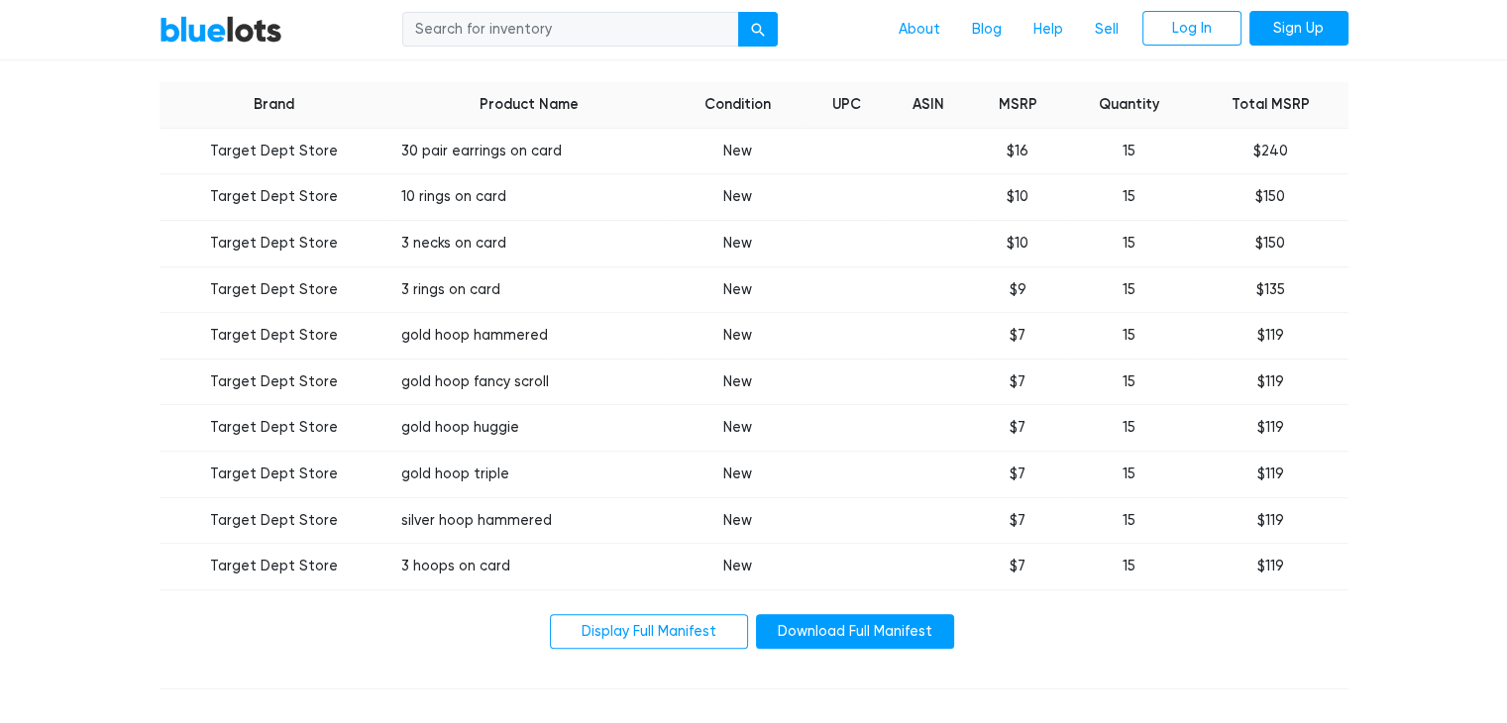
scroll to position [693, 0]
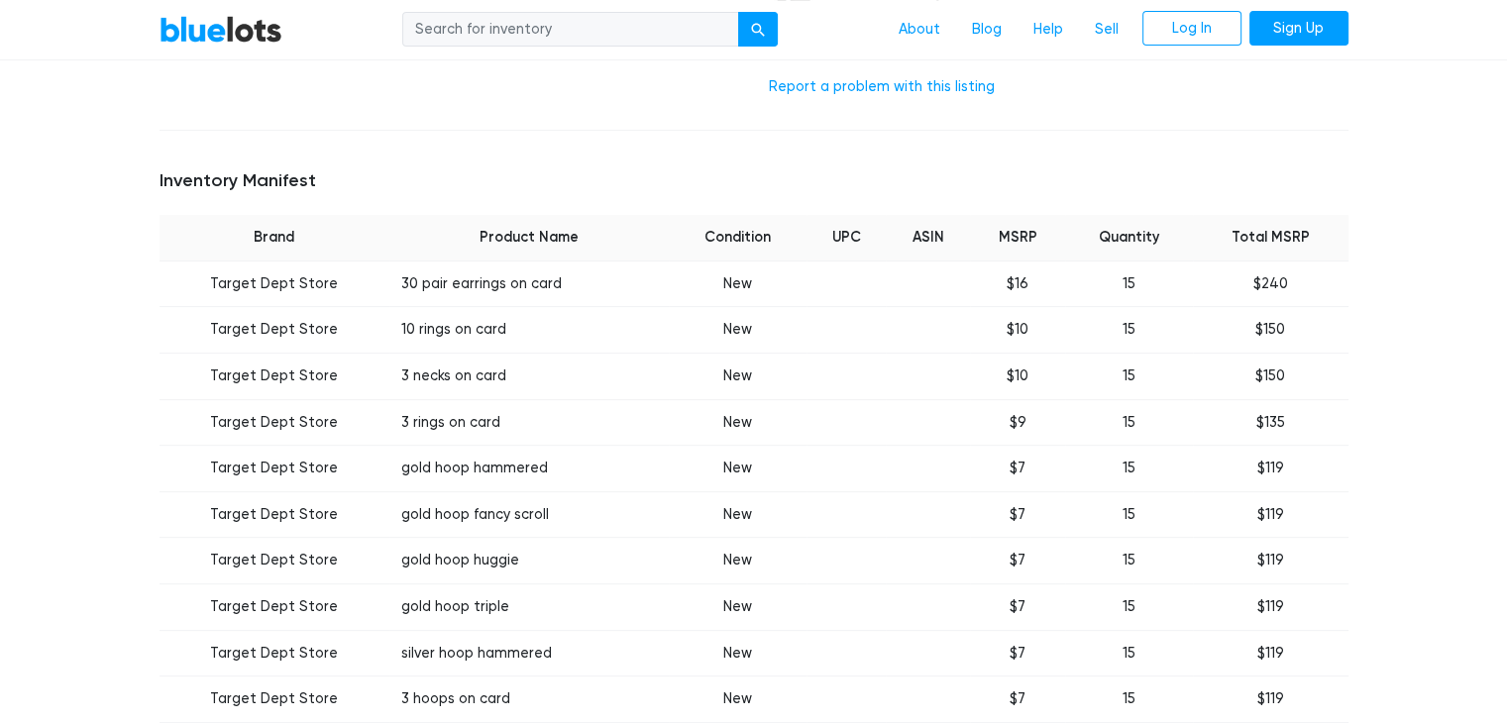
click at [24, 338] on div "BlueLots About Blog Help Sell Log In Sign Up Home / Liquidation / Dept Store Ea…" at bounding box center [753, 714] width 1507 height 2692
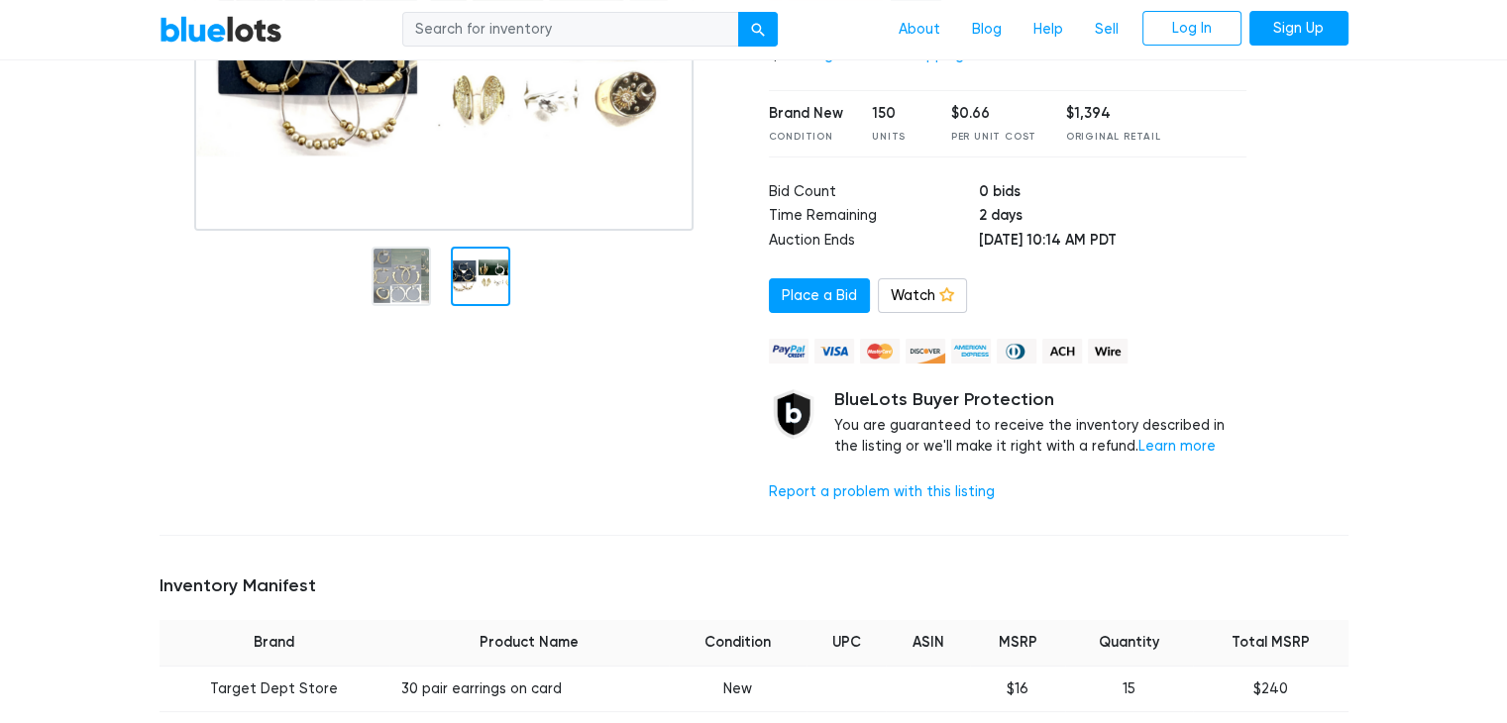
scroll to position [99, 0]
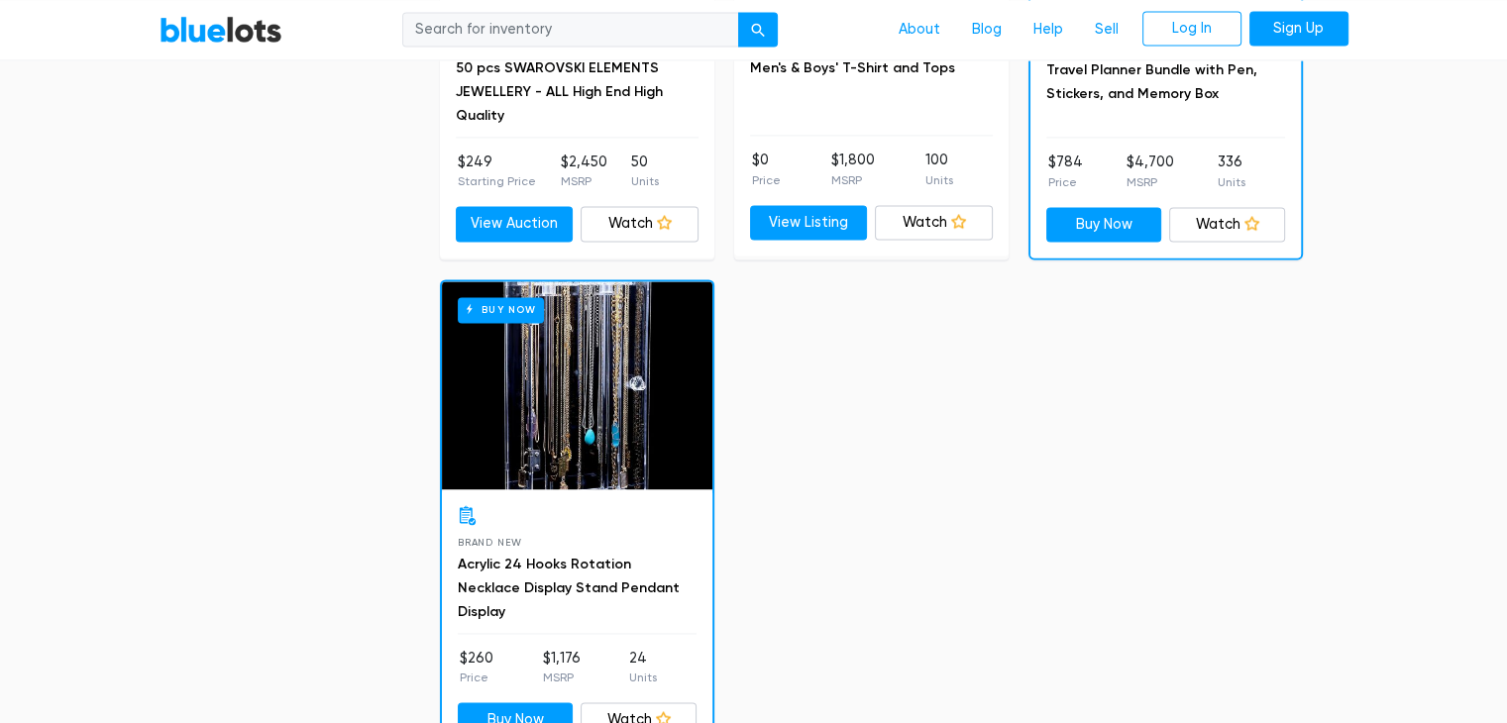
scroll to position [2972, 0]
